Goal: Book appointment/travel/reservation

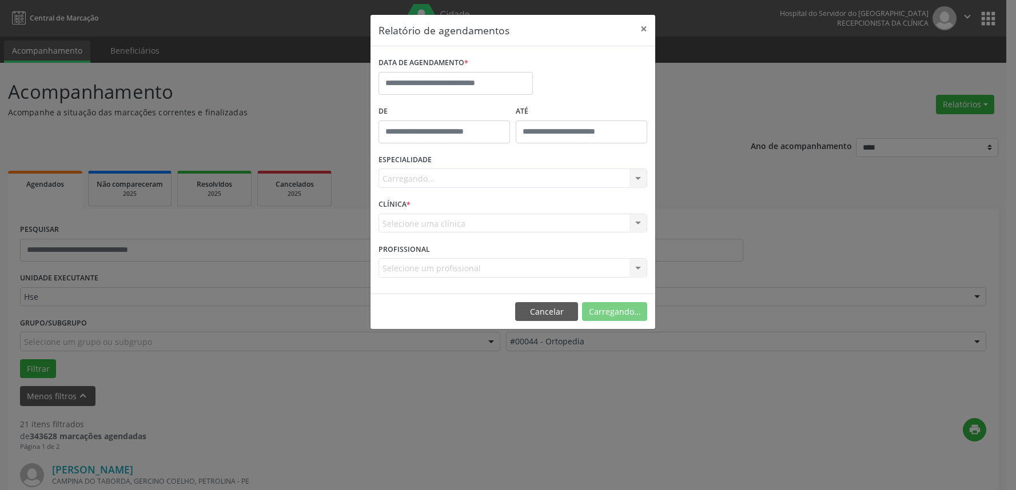
select select "*"
click at [476, 82] on input "text" at bounding box center [455, 83] width 154 height 23
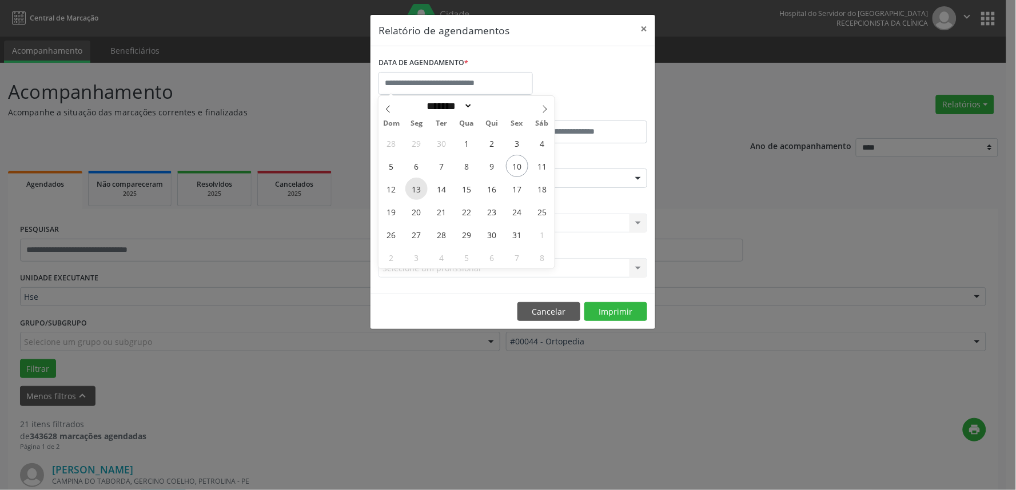
click at [417, 186] on span "13" at bounding box center [416, 189] width 22 height 22
type input "**********"
click at [417, 186] on span "13" at bounding box center [416, 189] width 22 height 22
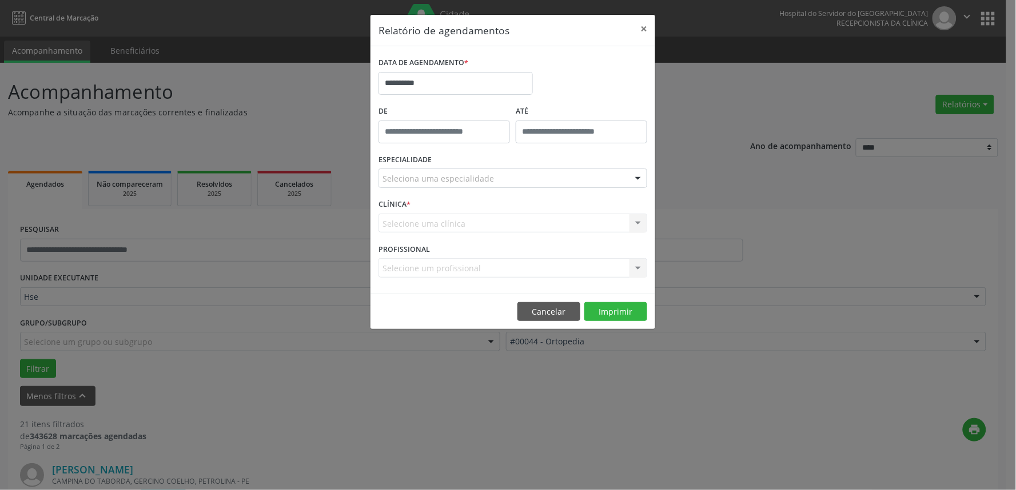
click at [417, 186] on div "Seleciona uma especialidade" at bounding box center [512, 178] width 269 height 19
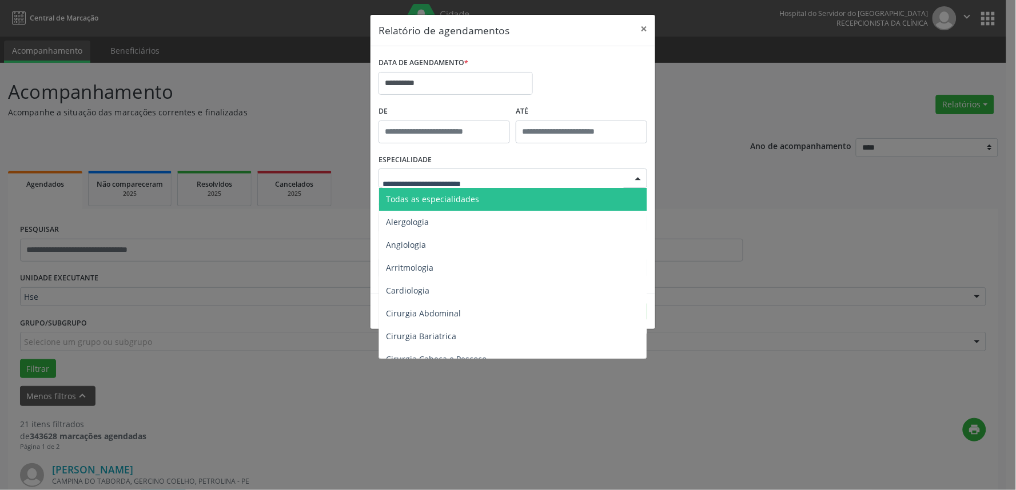
click at [452, 203] on span "Todas as especialidades" at bounding box center [432, 199] width 93 height 11
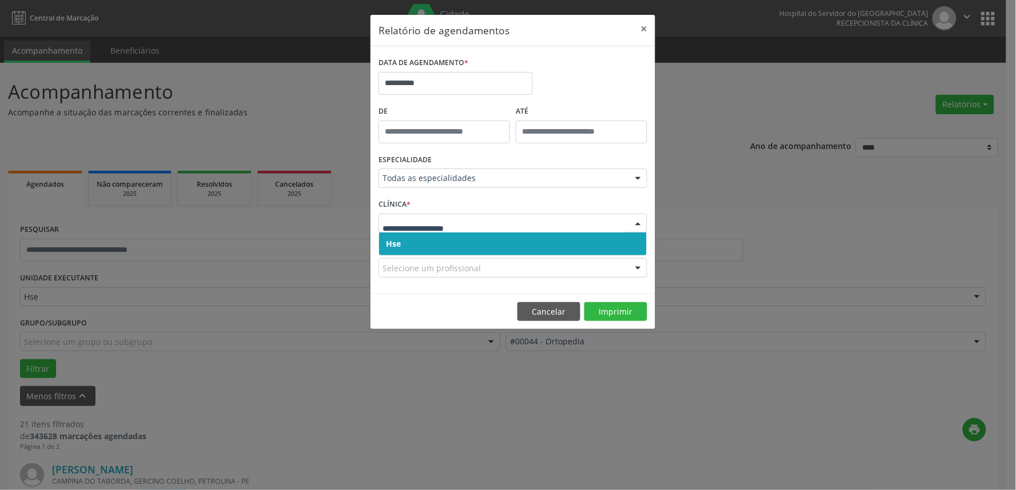
click at [500, 246] on span "Hse" at bounding box center [512, 244] width 267 height 23
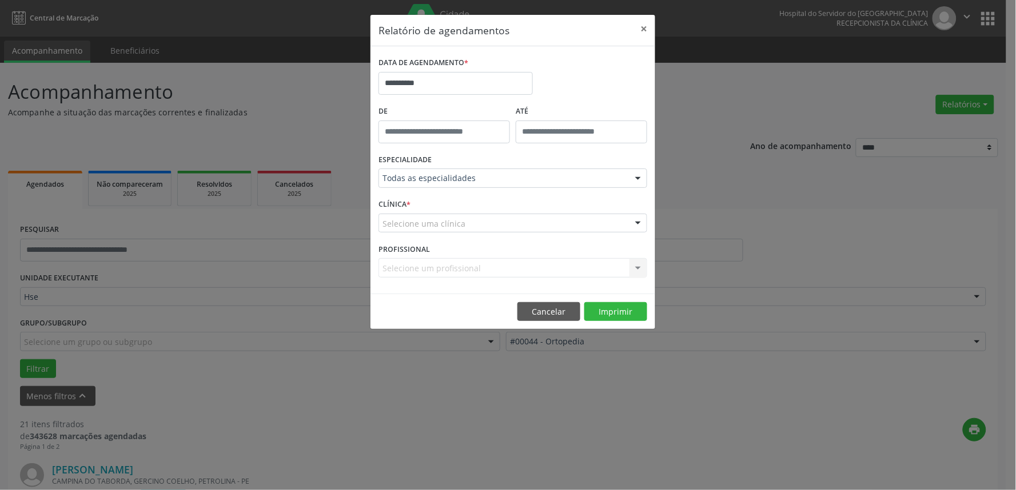
click at [489, 227] on div "Selecione uma clínica" at bounding box center [512, 223] width 269 height 19
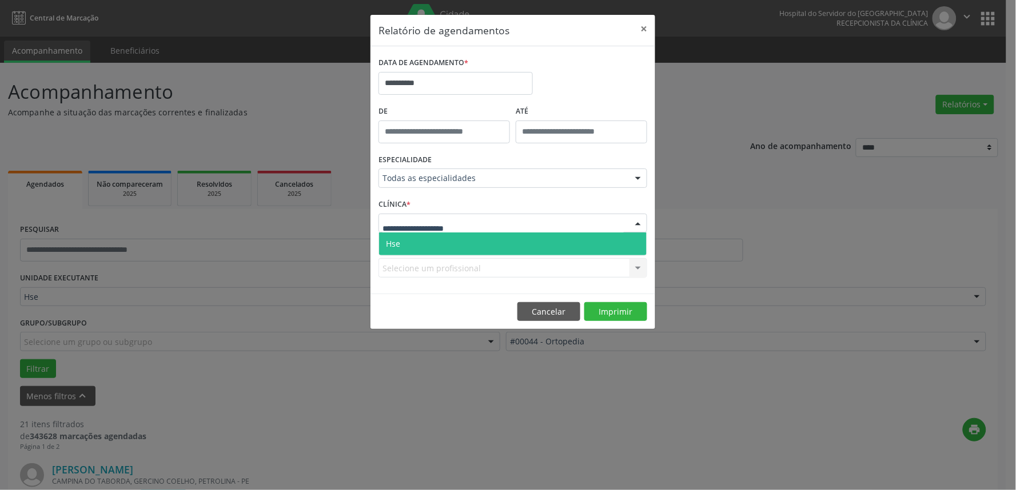
click at [500, 239] on span "Hse" at bounding box center [512, 244] width 267 height 23
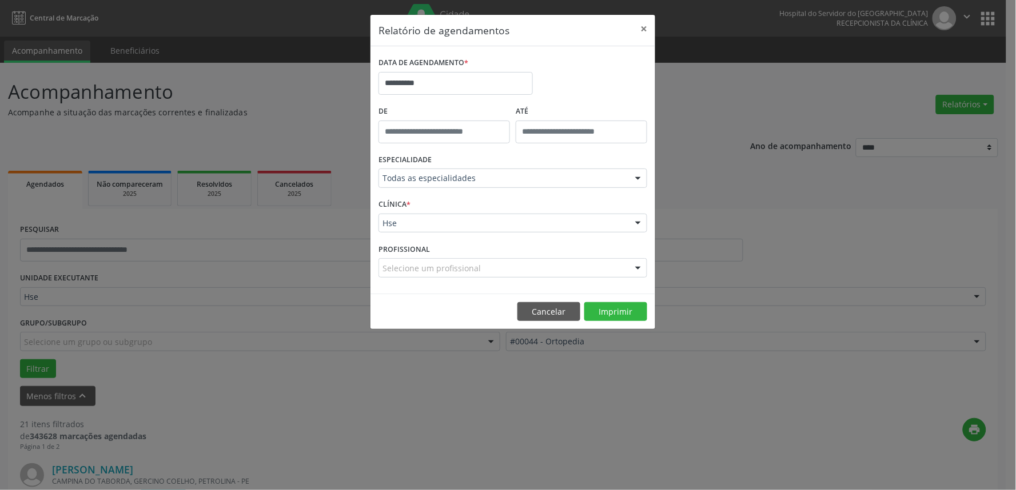
click at [522, 269] on div "Selecione um profissional" at bounding box center [512, 267] width 269 height 19
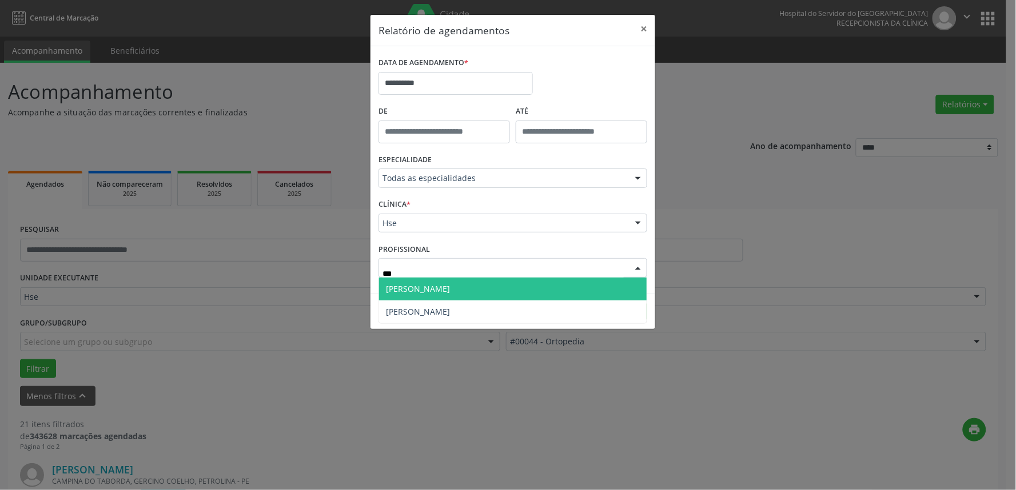
type input "****"
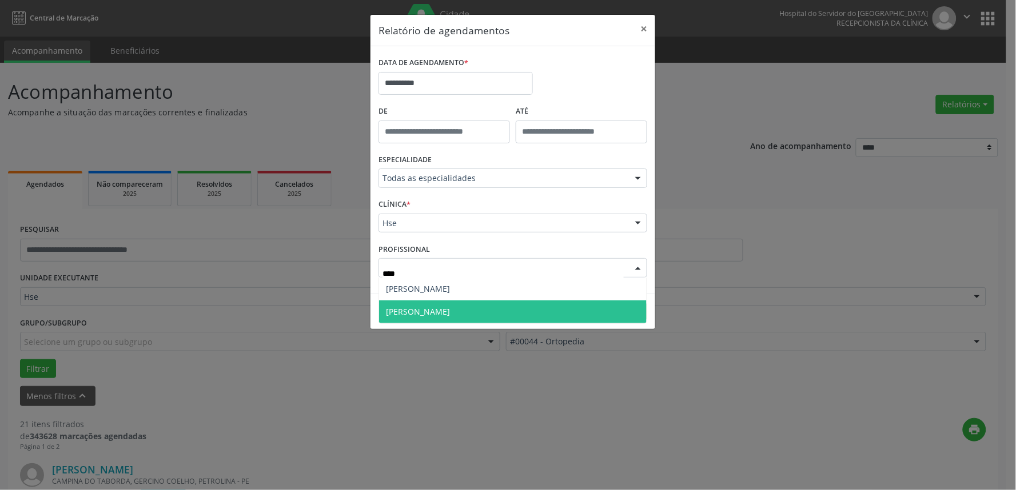
click at [450, 309] on span "[PERSON_NAME]" at bounding box center [418, 311] width 64 height 11
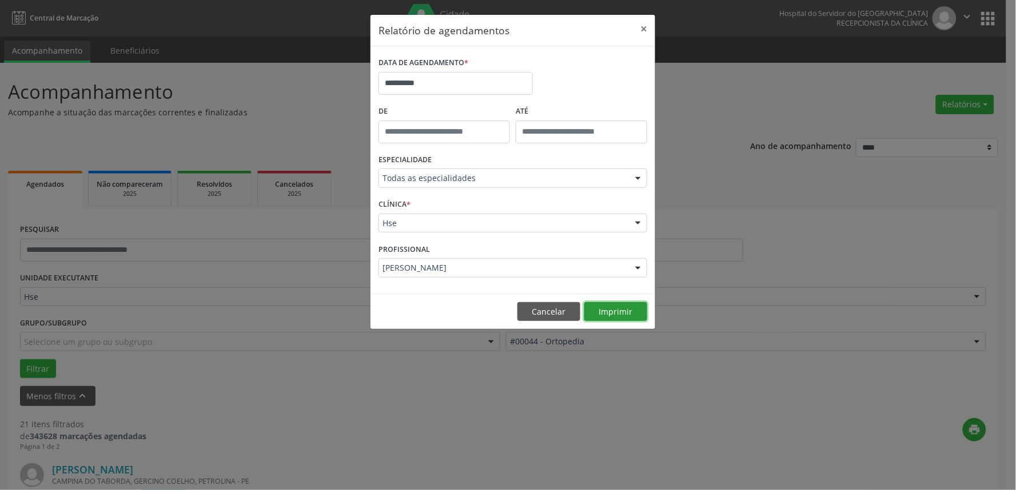
click at [628, 313] on button "Imprimir" at bounding box center [615, 311] width 63 height 19
